Goal: Find specific page/section: Find specific page/section

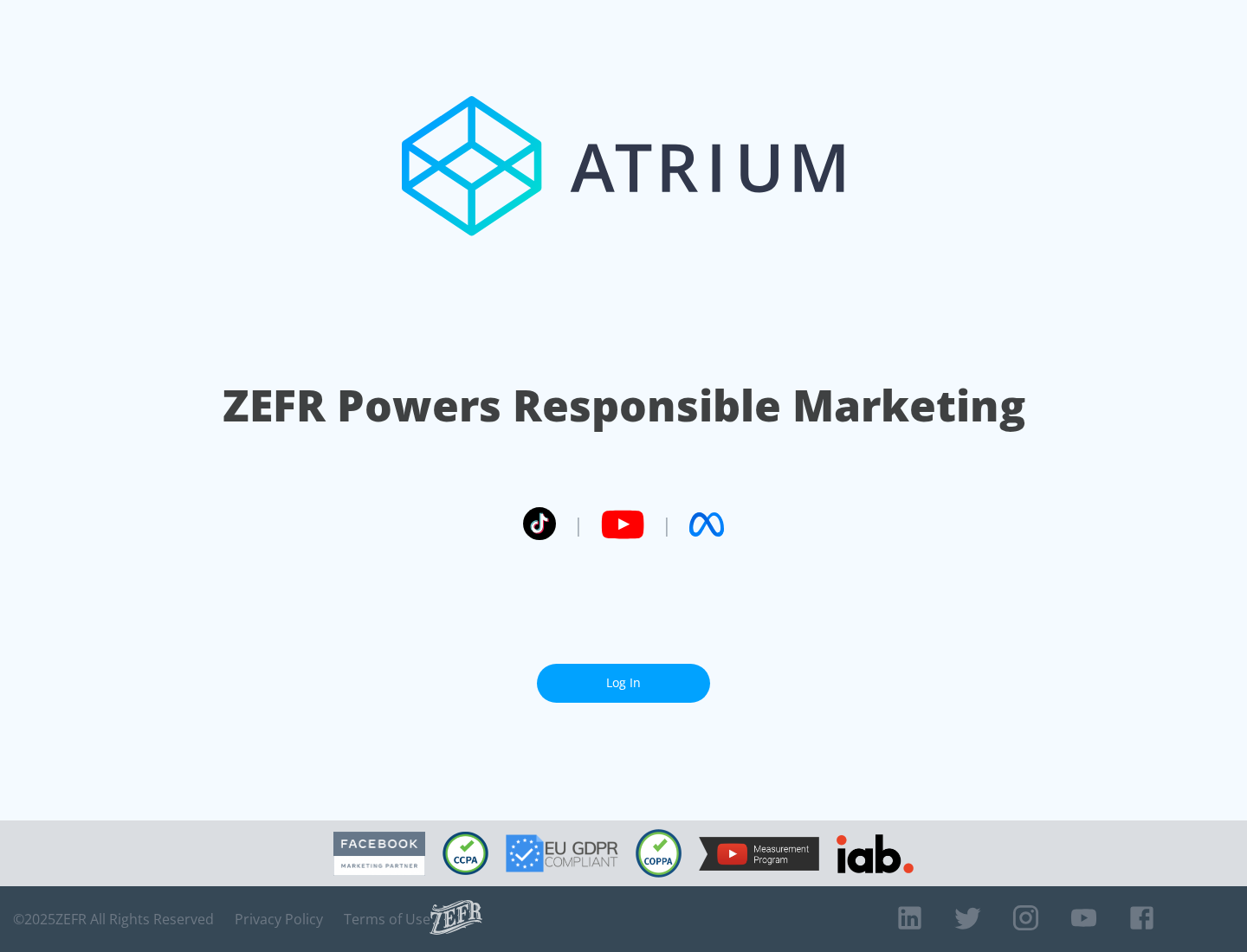
click at [624, 683] on link "Log In" at bounding box center [623, 684] width 173 height 39
